Goal: Navigation & Orientation: Find specific page/section

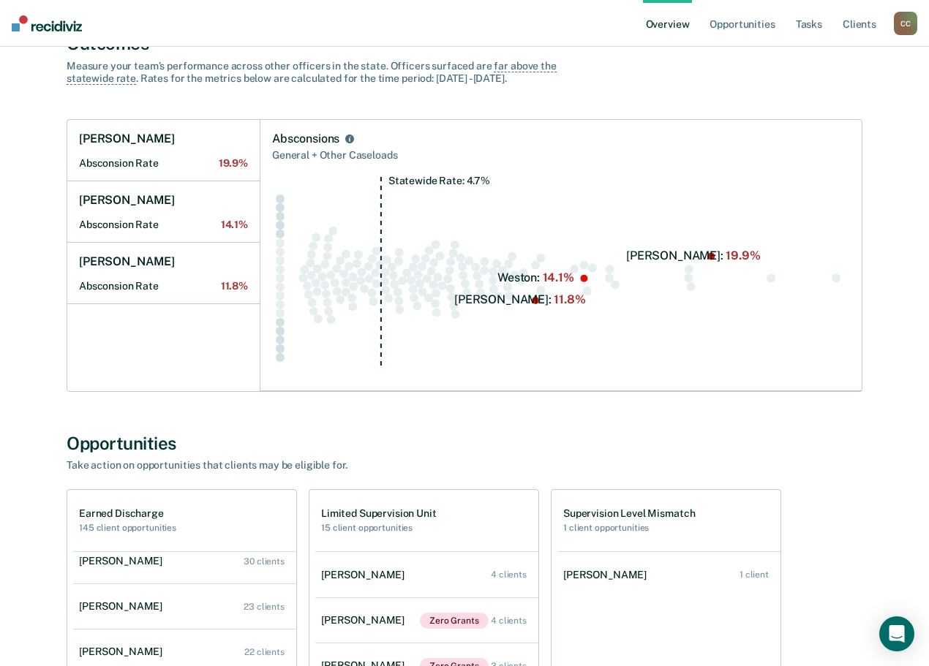
scroll to position [384, 0]
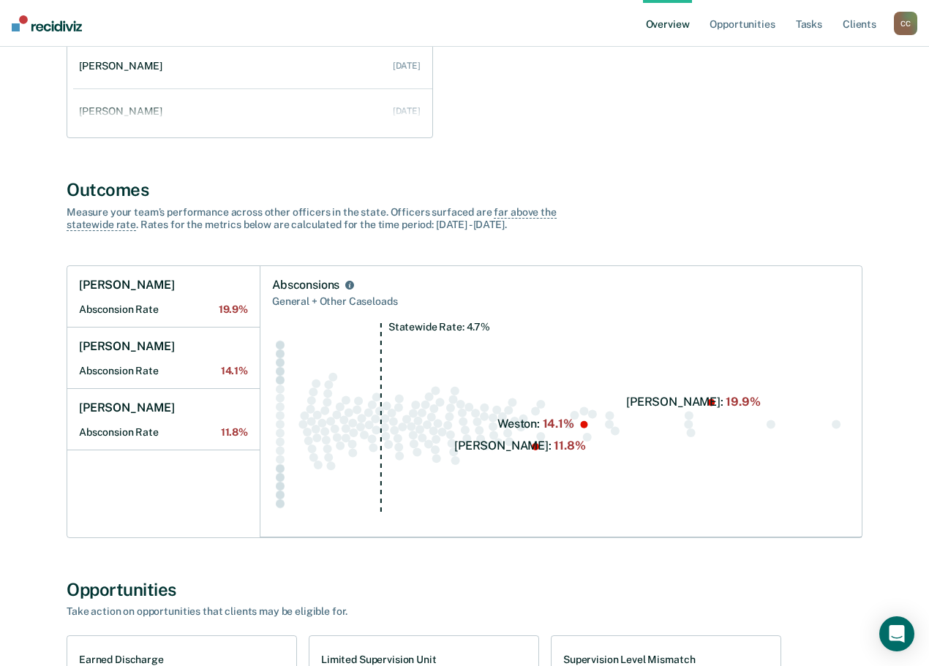
click at [903, 18] on div "C C" at bounding box center [905, 23] width 23 height 23
click at [824, 86] on div "Profile How it works Go to Operations Log Out" at bounding box center [846, 86] width 141 height 90
click at [820, 91] on link "Go to Operations" at bounding box center [847, 94] width 118 height 12
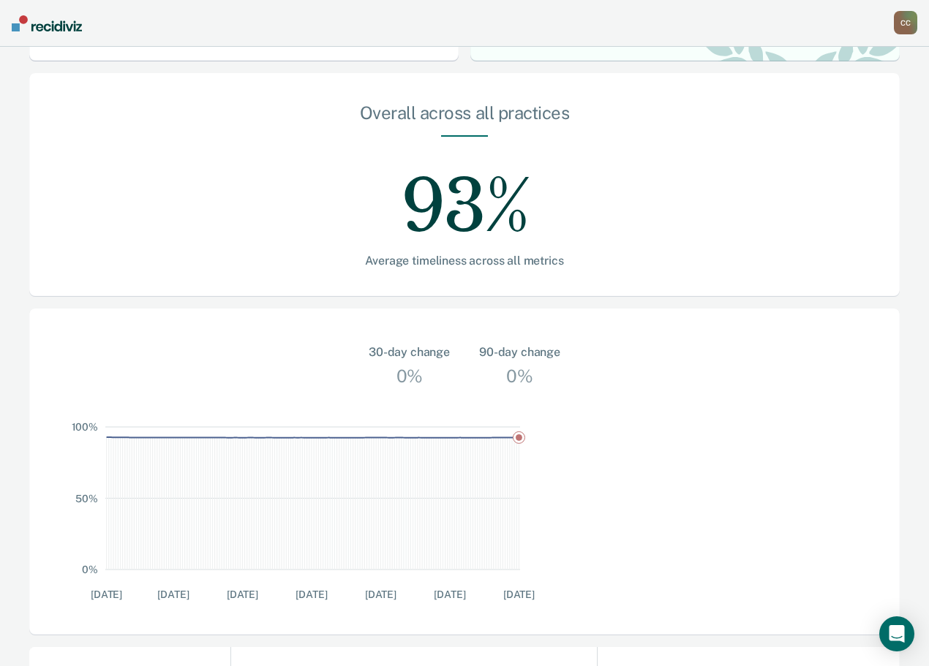
scroll to position [293, 0]
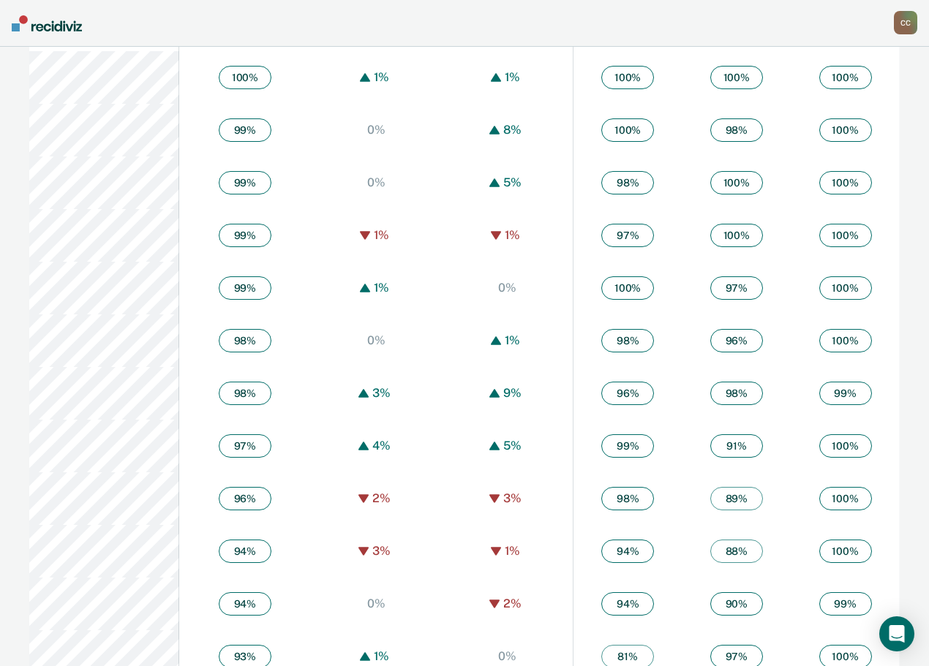
scroll to position [954, 0]
